Goal: Information Seeking & Learning: Learn about a topic

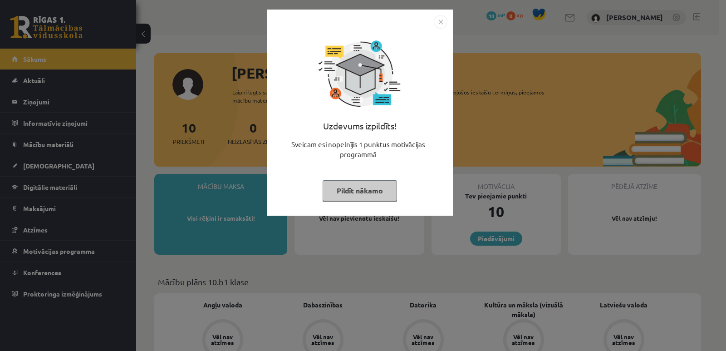
click at [366, 188] on button "Pildīt nākamo" at bounding box center [360, 190] width 74 height 21
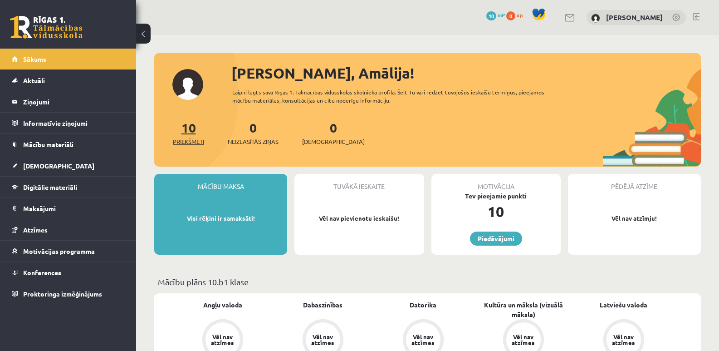
click at [179, 138] on span "Priekšmeti" at bounding box center [188, 141] width 31 height 9
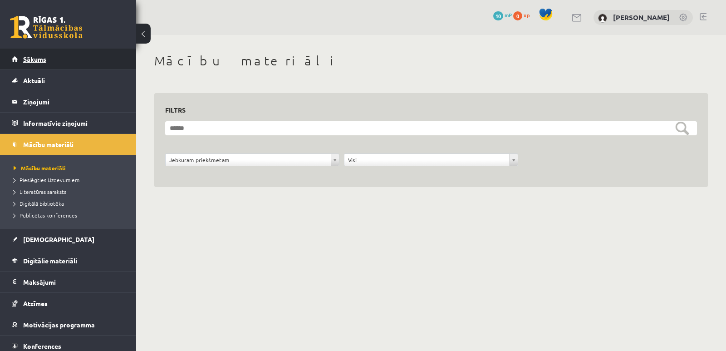
click at [49, 60] on link "Sākums" at bounding box center [68, 59] width 113 height 21
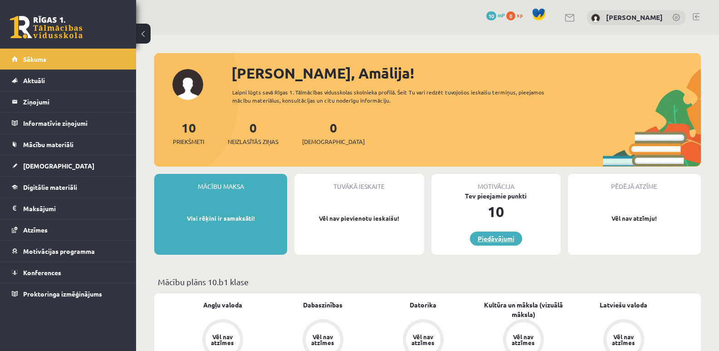
click at [496, 236] on link "Piedāvājumi" at bounding box center [496, 238] width 52 height 14
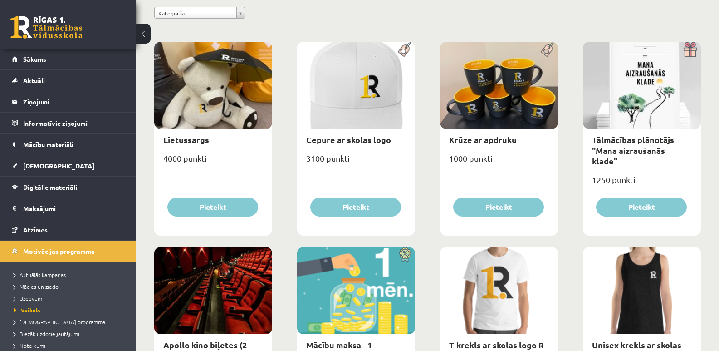
scroll to position [136, 0]
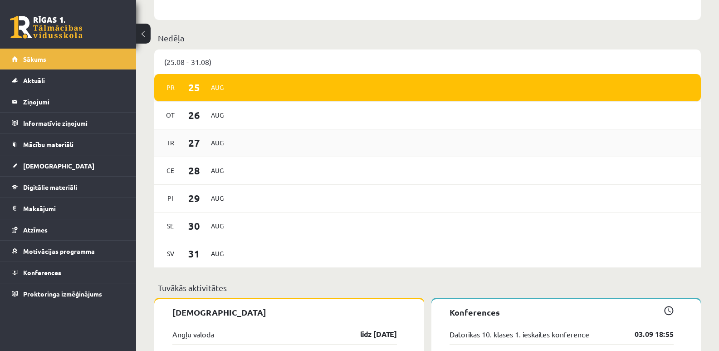
scroll to position [454, 0]
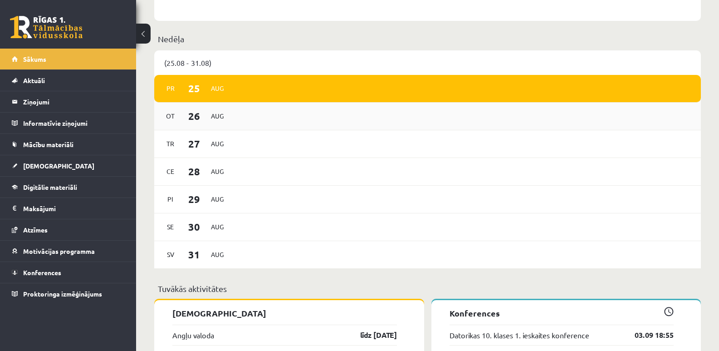
click at [181, 118] on span "26" at bounding box center [194, 115] width 28 height 15
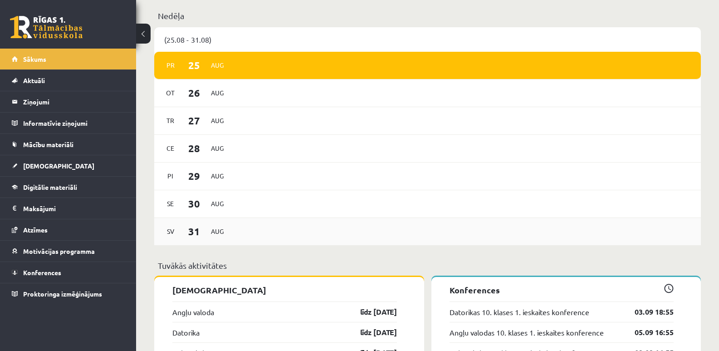
scroll to position [499, 0]
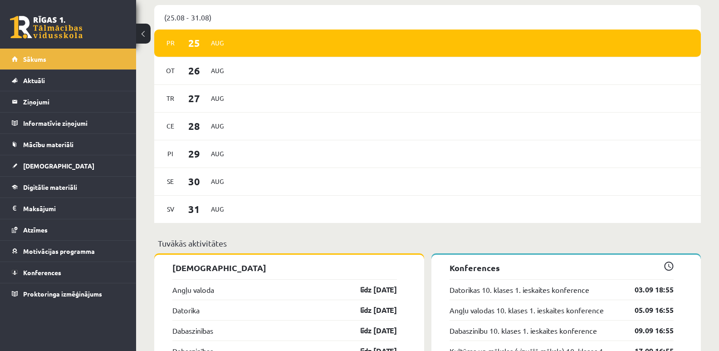
click at [504, 24] on div "(25.08 - 31.08)" at bounding box center [427, 17] width 547 height 25
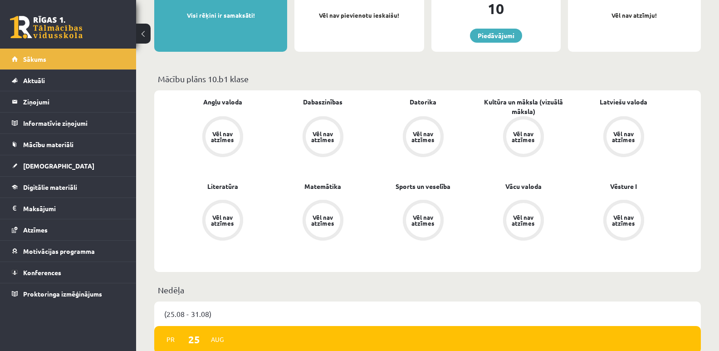
scroll to position [182, 0]
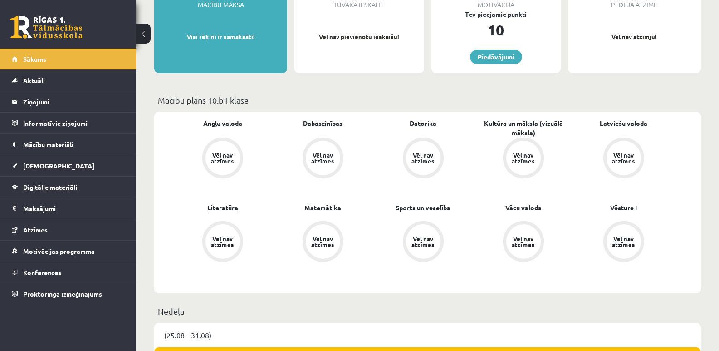
click at [222, 207] on link "Literatūra" at bounding box center [222, 208] width 31 height 10
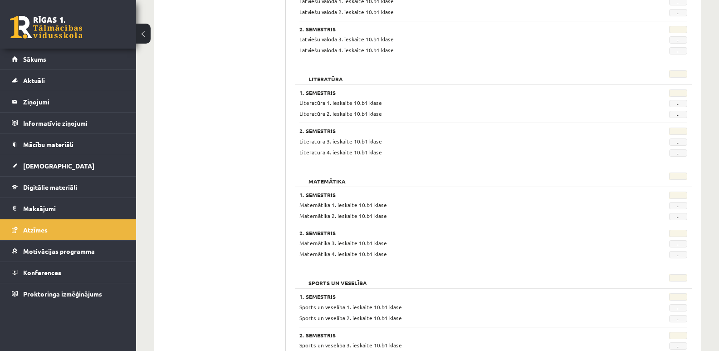
scroll to position [590, 0]
click at [678, 104] on span "-" at bounding box center [679, 102] width 18 height 7
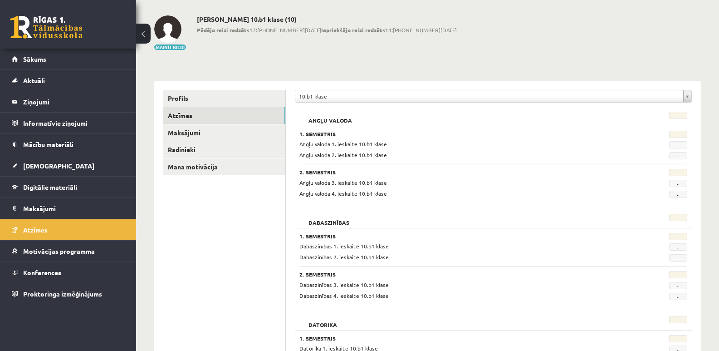
scroll to position [0, 0]
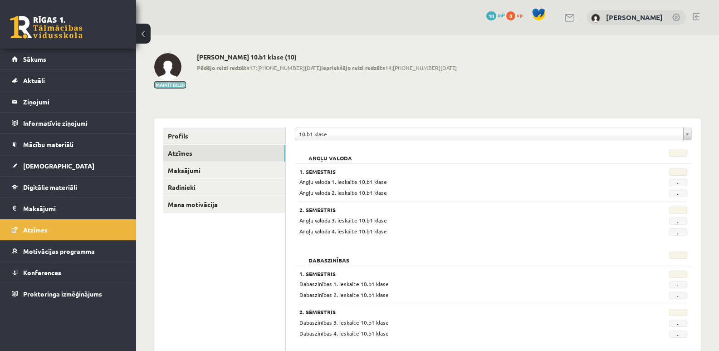
click at [171, 84] on button "Mainīt bildi" at bounding box center [170, 84] width 32 height 5
click at [187, 86] on div "Mainīt bildi" at bounding box center [175, 70] width 43 height 35
click at [19, 54] on link "Sākums" at bounding box center [68, 59] width 113 height 21
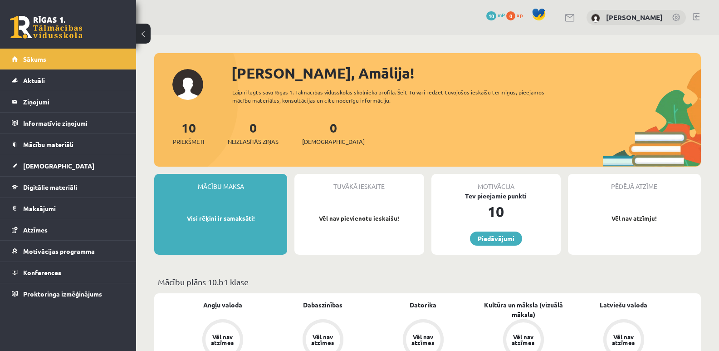
click at [677, 20] on link at bounding box center [677, 18] width 9 height 9
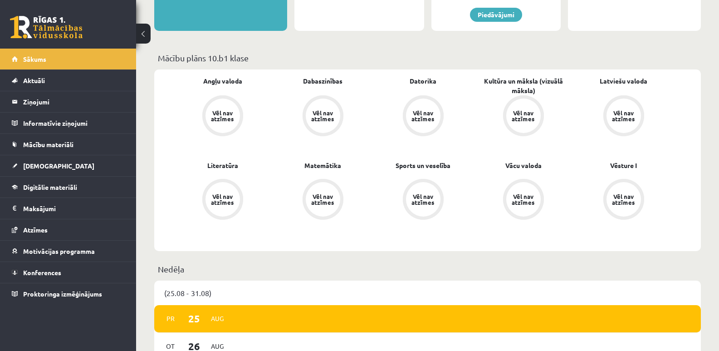
scroll to position [227, 0]
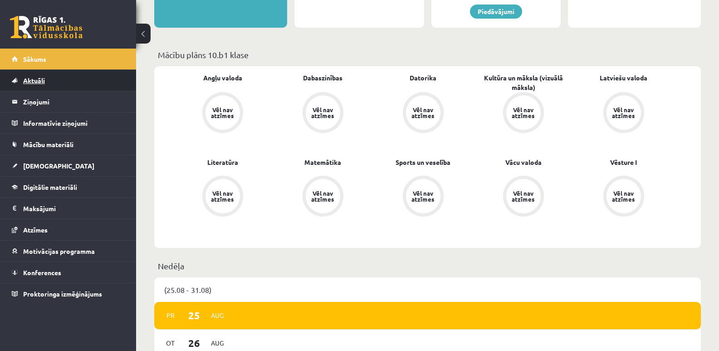
click at [74, 81] on link "Aktuāli" at bounding box center [68, 80] width 113 height 21
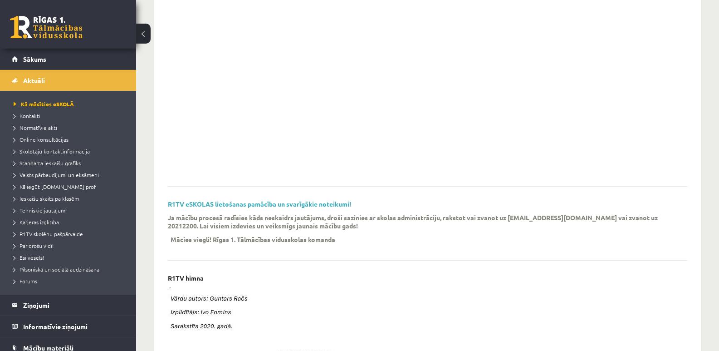
scroll to position [136, 0]
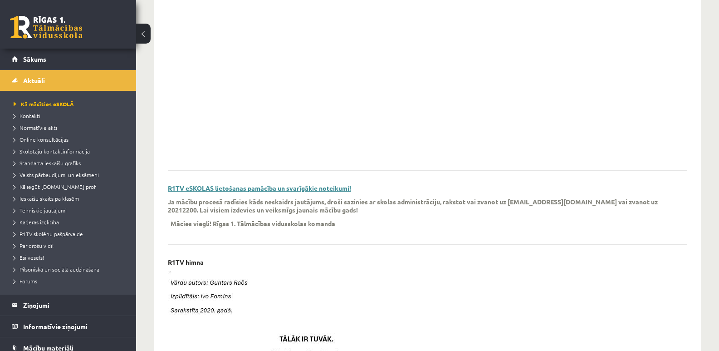
click at [274, 187] on link "R1TV eSKOLAS lietošanas pamācība un svarīgākie noteikumi!" at bounding box center [259, 188] width 183 height 8
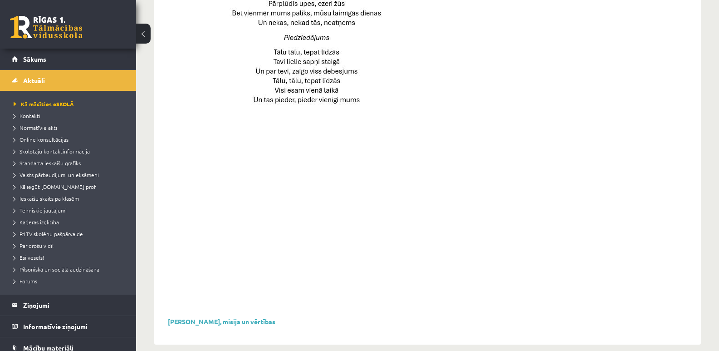
scroll to position [638, 0]
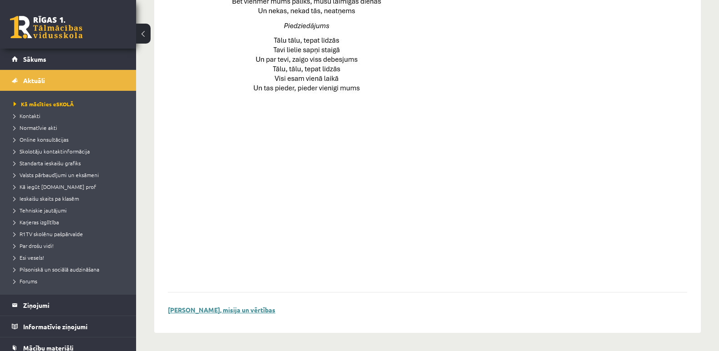
click at [246, 307] on link "[PERSON_NAME], misija un vērtības" at bounding box center [222, 309] width 108 height 8
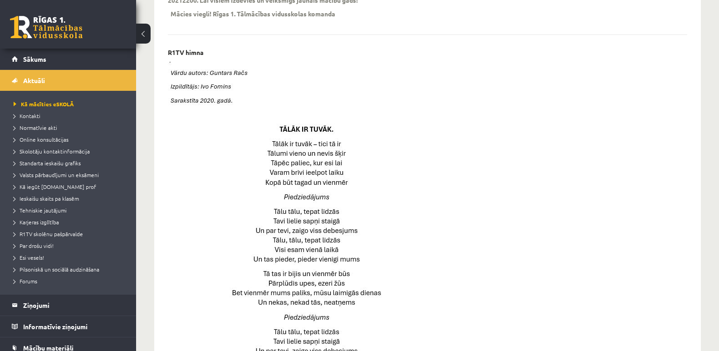
scroll to position [366, 0]
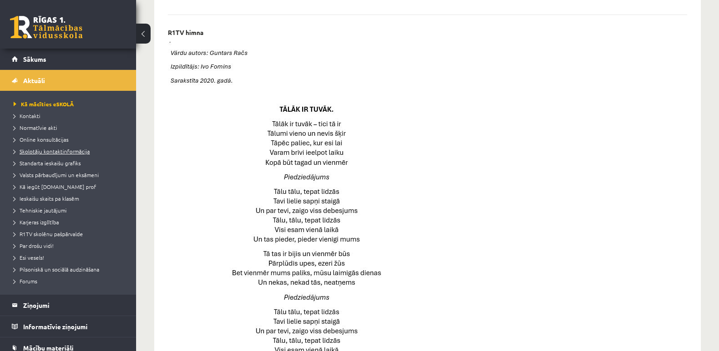
click at [51, 153] on span "Skolotāju kontaktinformācija" at bounding box center [52, 151] width 76 height 7
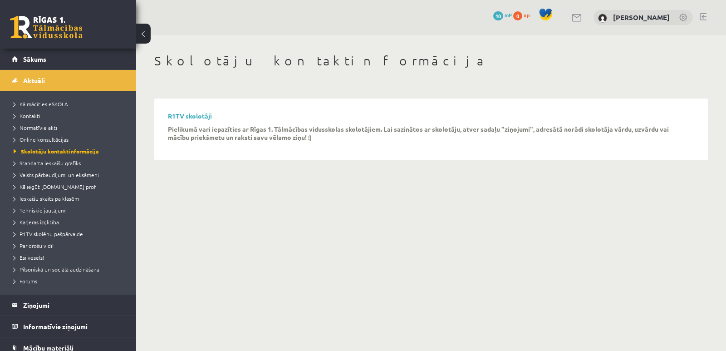
click at [47, 164] on span "Standarta ieskaišu grafiks" at bounding box center [47, 162] width 67 height 7
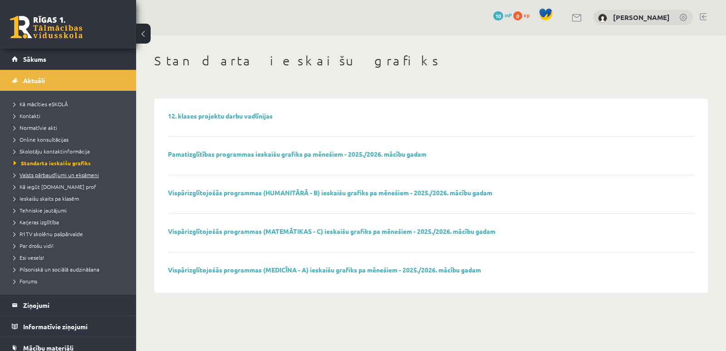
click at [49, 171] on link "Valsts pārbaudījumi un eksāmeni" at bounding box center [70, 175] width 113 height 8
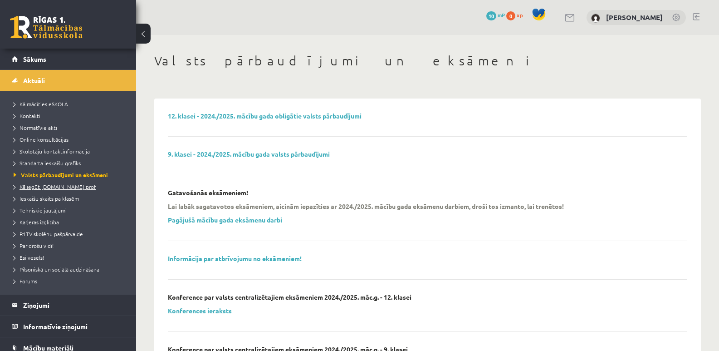
click at [53, 185] on span "Kā iegūt [DOMAIN_NAME] prof" at bounding box center [55, 186] width 83 height 7
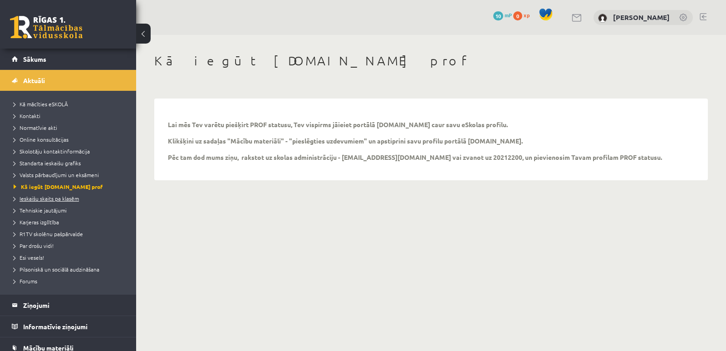
click at [54, 197] on span "Ieskaišu skaits pa klasēm" at bounding box center [46, 198] width 65 height 7
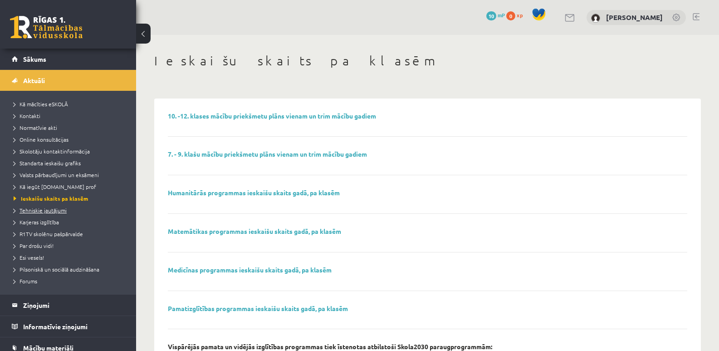
click at [56, 210] on span "Tehniskie jautājumi" at bounding box center [40, 210] width 53 height 7
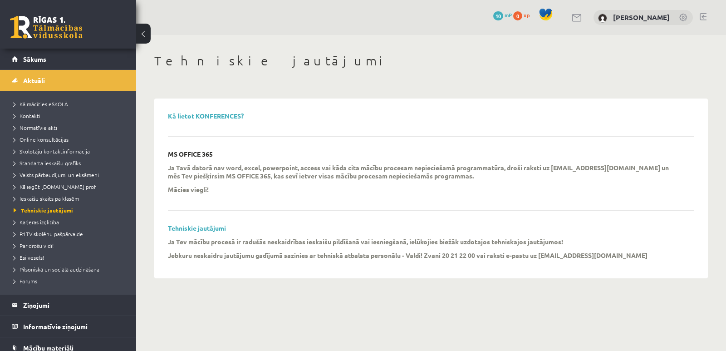
click at [47, 223] on span "Karjeras izglītība" at bounding box center [36, 221] width 45 height 7
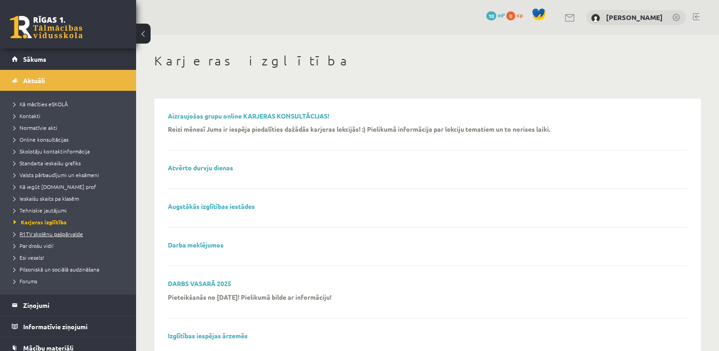
click at [46, 232] on span "R1TV skolēnu pašpārvalde" at bounding box center [48, 233] width 69 height 7
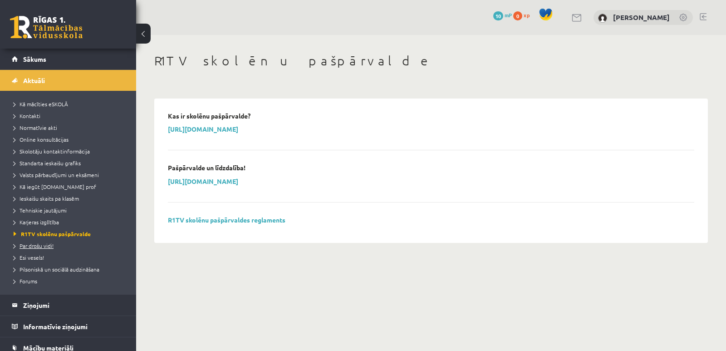
click at [33, 246] on span "Par drošu vidi!" at bounding box center [34, 245] width 40 height 7
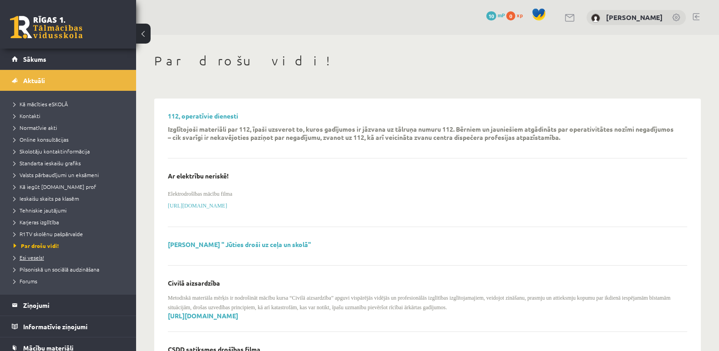
click at [31, 258] on span "Esi vesels!" at bounding box center [29, 257] width 30 height 7
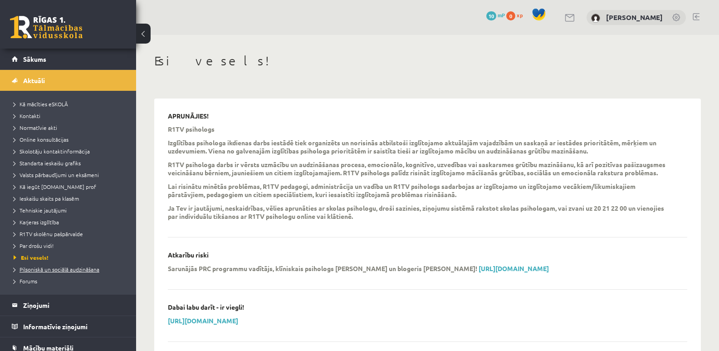
click at [31, 269] on span "Pilsoniskā un sociālā audzināšana" at bounding box center [57, 269] width 86 height 7
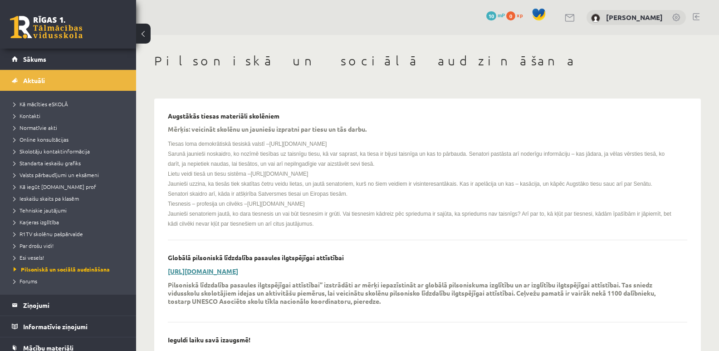
click at [207, 270] on link "[URL][DOMAIN_NAME]" at bounding box center [203, 271] width 70 height 8
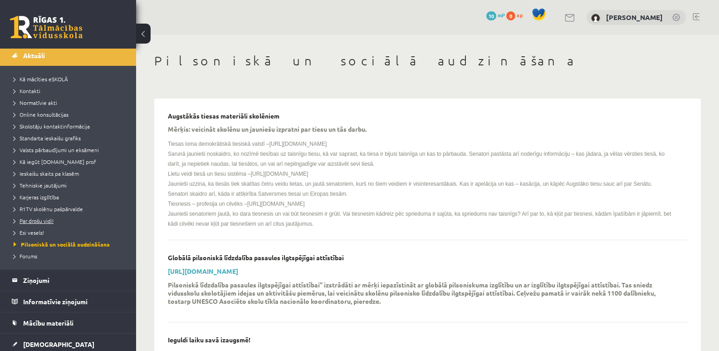
scroll to position [45, 0]
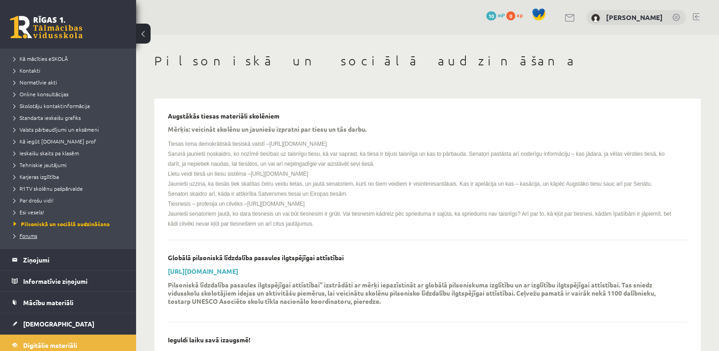
click at [32, 235] on span "Forums" at bounding box center [26, 235] width 24 height 7
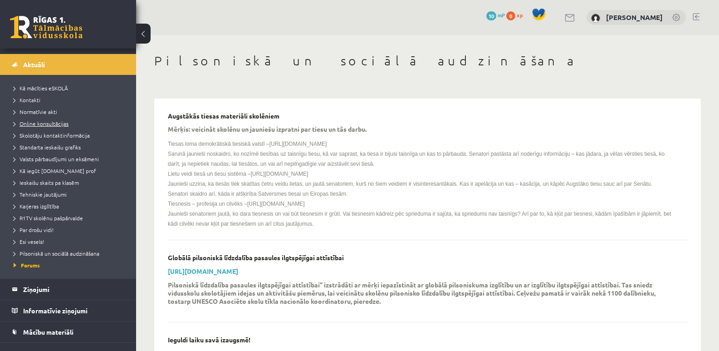
scroll to position [0, 0]
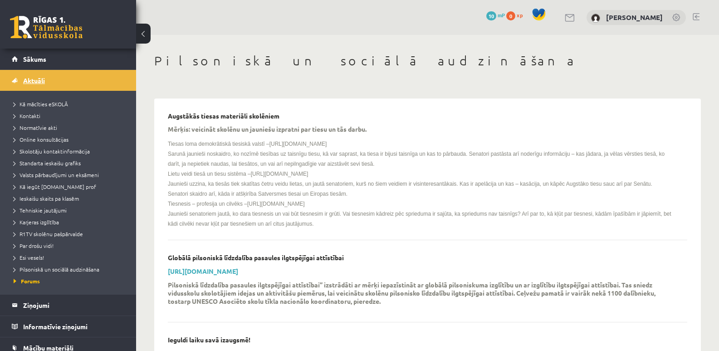
click at [42, 83] on span "Aktuāli" at bounding box center [34, 80] width 22 height 8
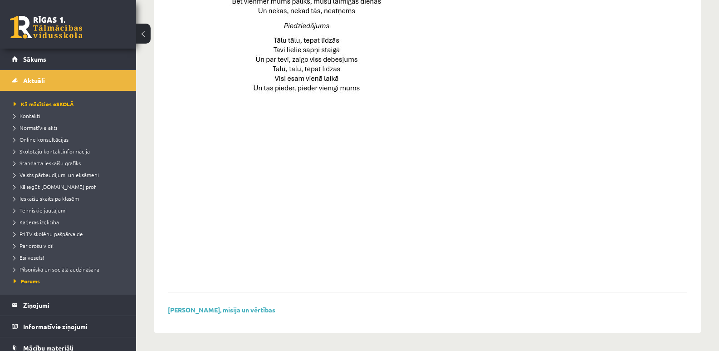
click at [32, 280] on span "Forums" at bounding box center [27, 280] width 26 height 7
click at [44, 104] on span "Kā mācīties eSKOLĀ" at bounding box center [41, 103] width 54 height 7
